Goal: Task Accomplishment & Management: Complete application form

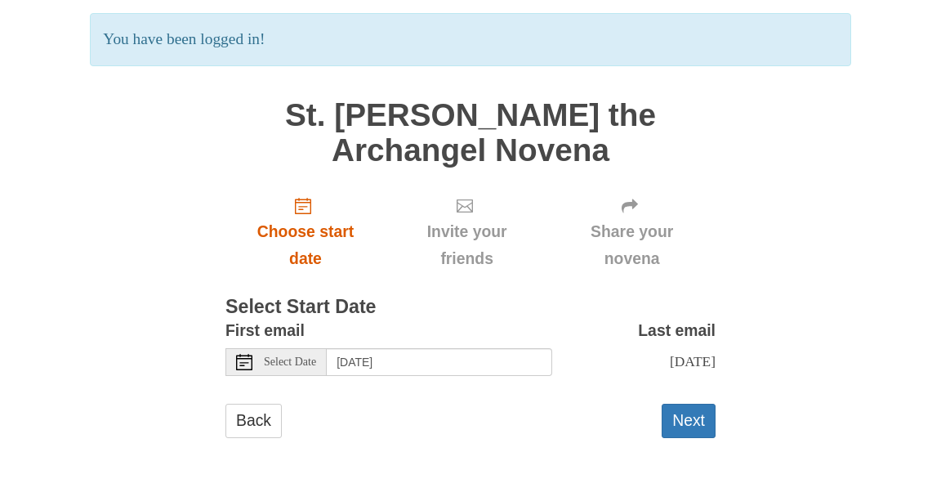
scroll to position [114, 0]
click at [304, 203] on icon "Choose start date" at bounding box center [303, 207] width 16 height 16
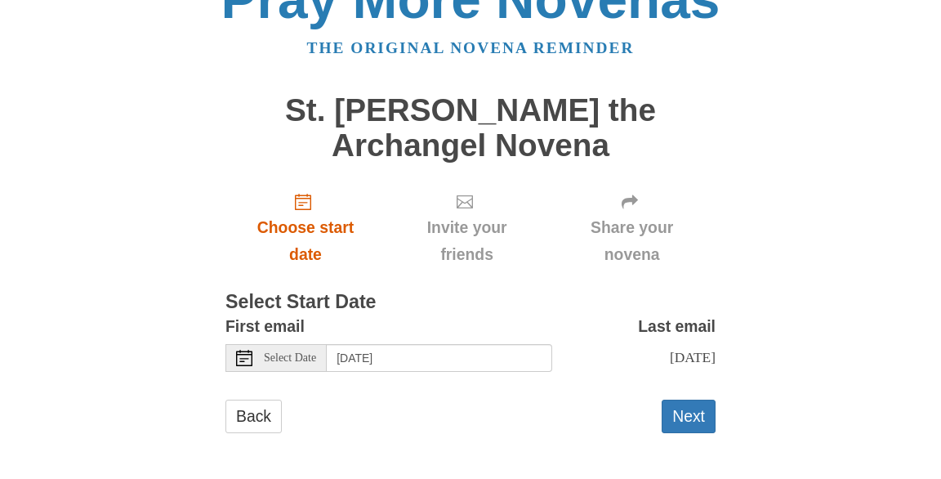
scroll to position [38, 0]
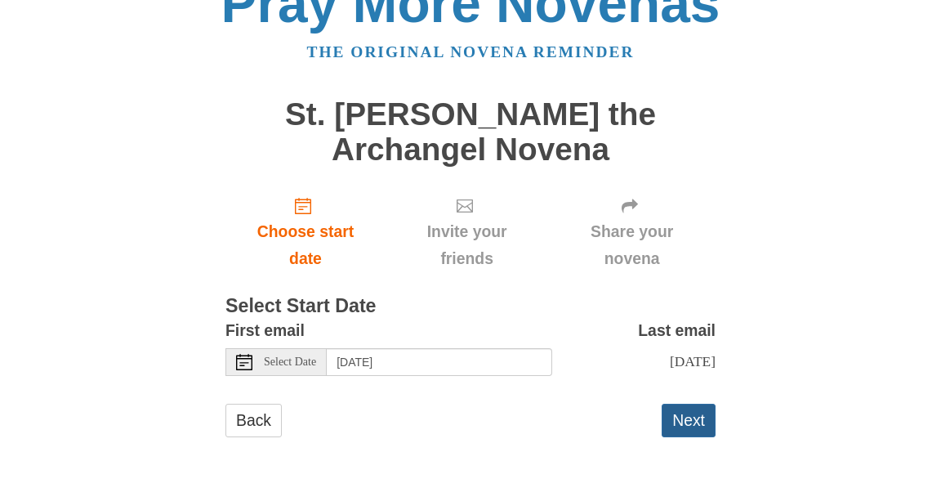
click at [683, 410] on button "Next" at bounding box center [689, 420] width 54 height 33
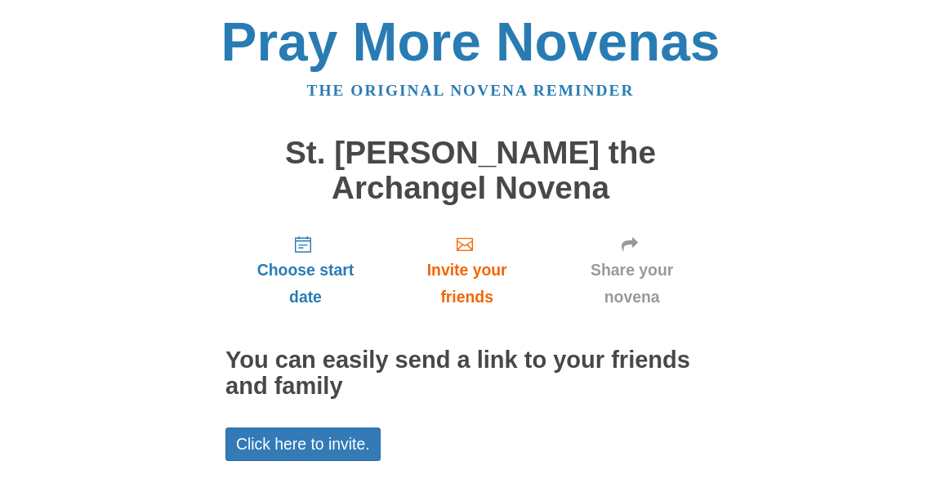
click at [447, 405] on div "Choose start date Invite your friends Share your novena You can easily send a l…" at bounding box center [470, 403] width 490 height 364
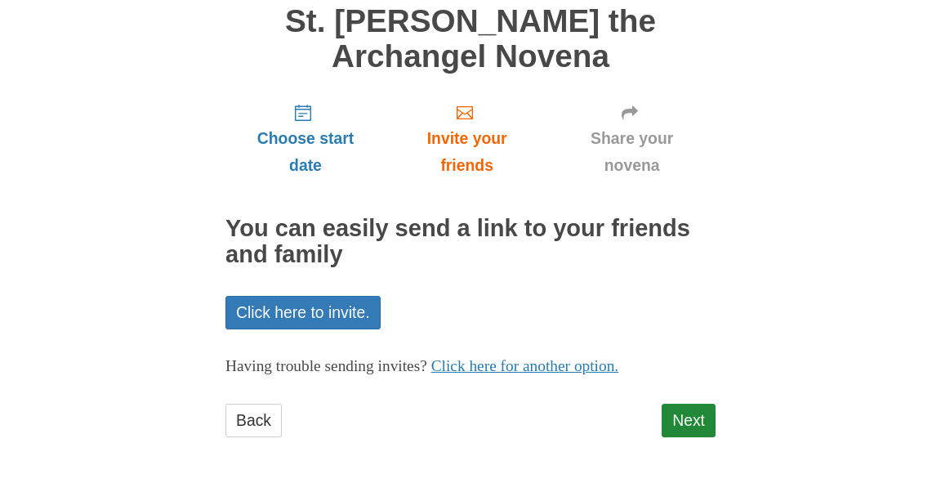
scroll to position [131, 0]
click at [684, 417] on link "Next" at bounding box center [689, 420] width 54 height 33
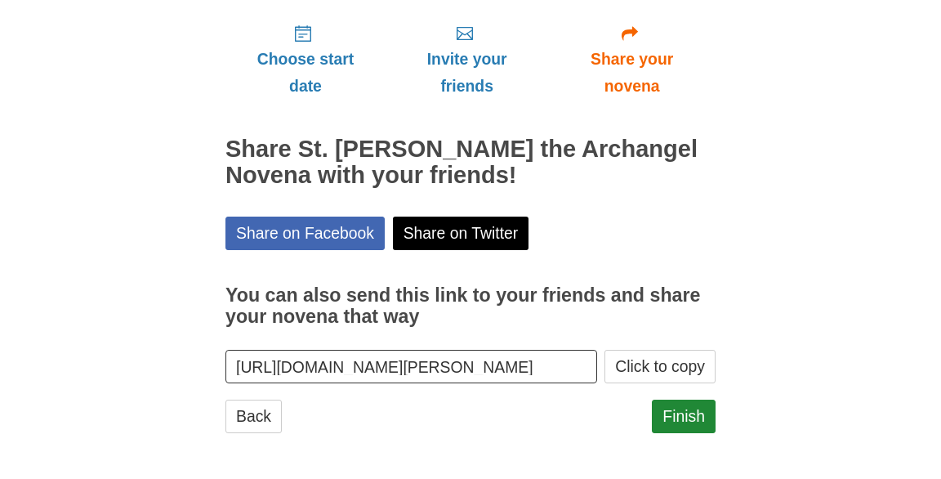
scroll to position [204, 0]
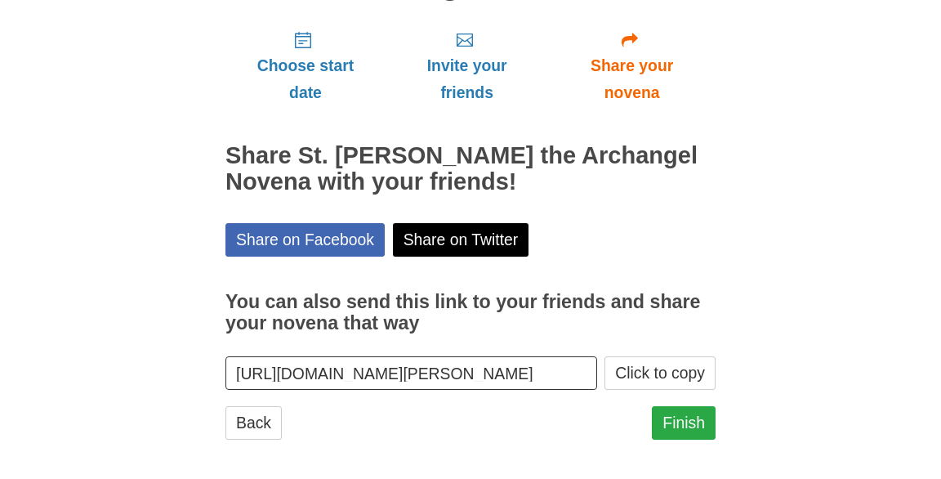
click at [694, 417] on link "Finish" at bounding box center [684, 422] width 64 height 33
